Goal: Entertainment & Leisure: Consume media (video, audio)

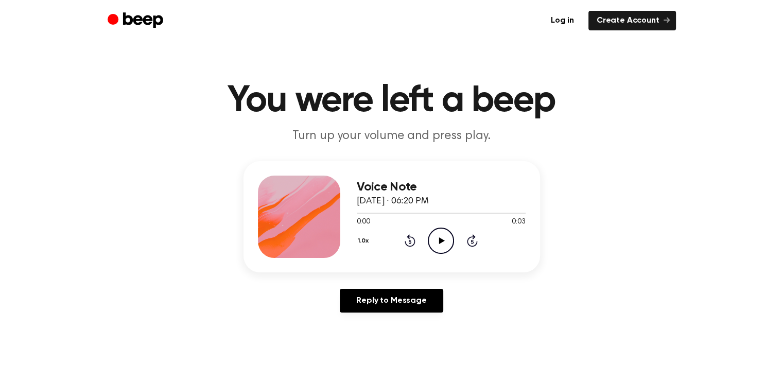
click at [443, 240] on icon "Play Audio" at bounding box center [441, 241] width 26 height 26
click at [441, 242] on icon "Play Audio" at bounding box center [441, 241] width 26 height 26
click at [439, 240] on icon at bounding box center [442, 240] width 6 height 7
click at [435, 246] on icon "Play Audio" at bounding box center [441, 241] width 26 height 26
click at [438, 241] on icon "Play Audio" at bounding box center [441, 241] width 26 height 26
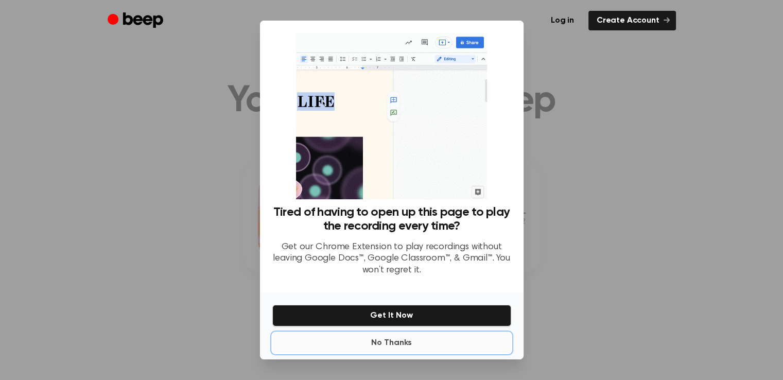
click at [396, 346] on button "No Thanks" at bounding box center [391, 343] width 239 height 21
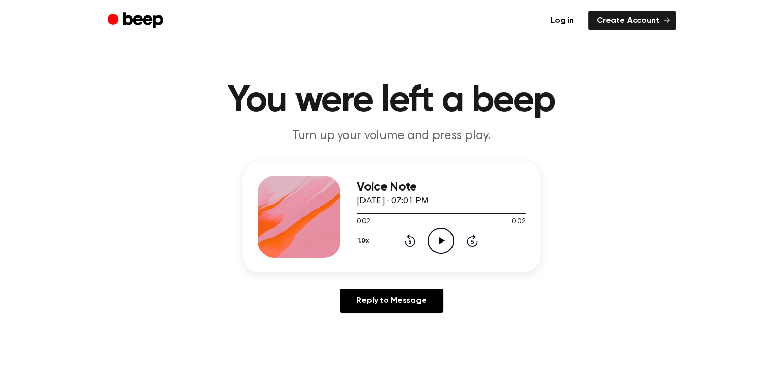
click at [436, 241] on icon "Play Audio" at bounding box center [441, 241] width 26 height 26
click at [441, 234] on icon "Play Audio" at bounding box center [441, 241] width 26 height 26
